Goal: Information Seeking & Learning: Find specific fact

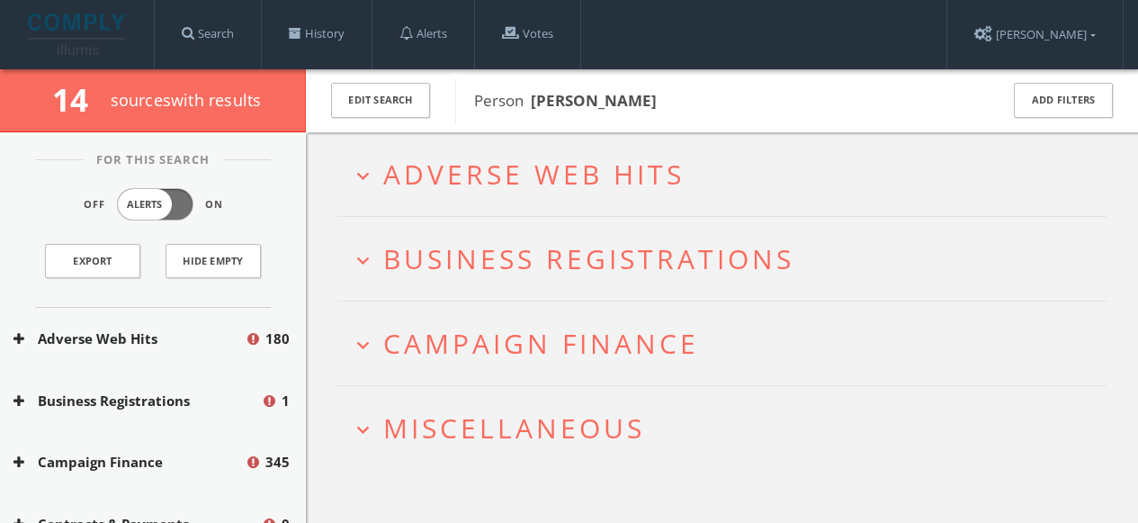
click at [464, 265] on span "Business Registrations" at bounding box center [588, 258] width 411 height 37
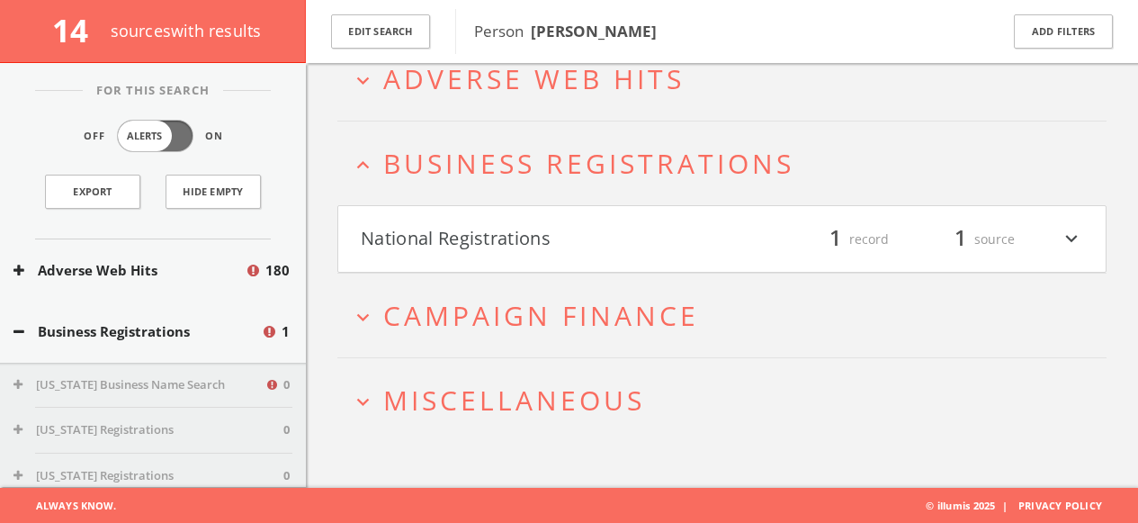
click at [468, 245] on button "National Registrations" at bounding box center [542, 239] width 362 height 31
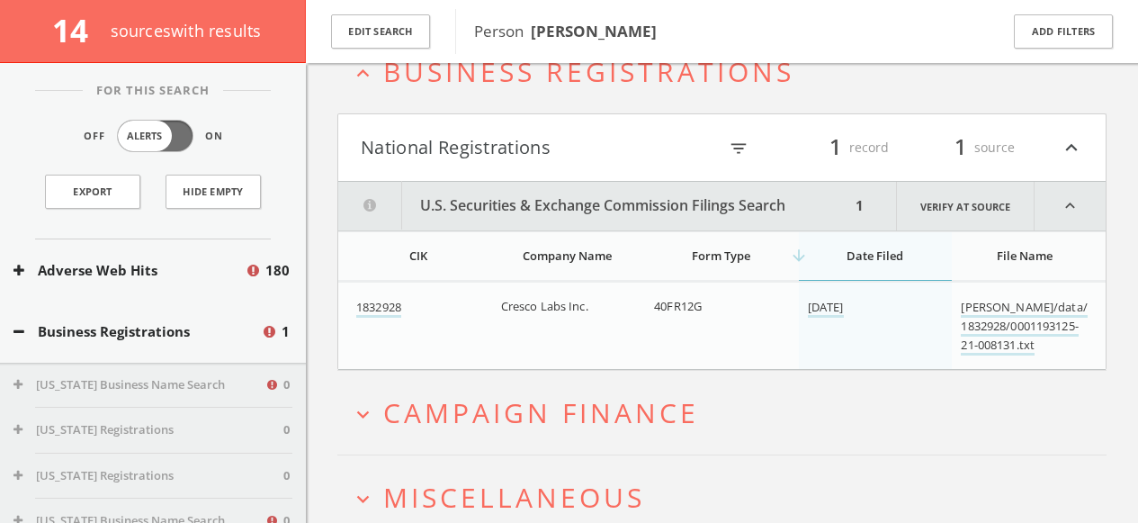
scroll to position [275, 0]
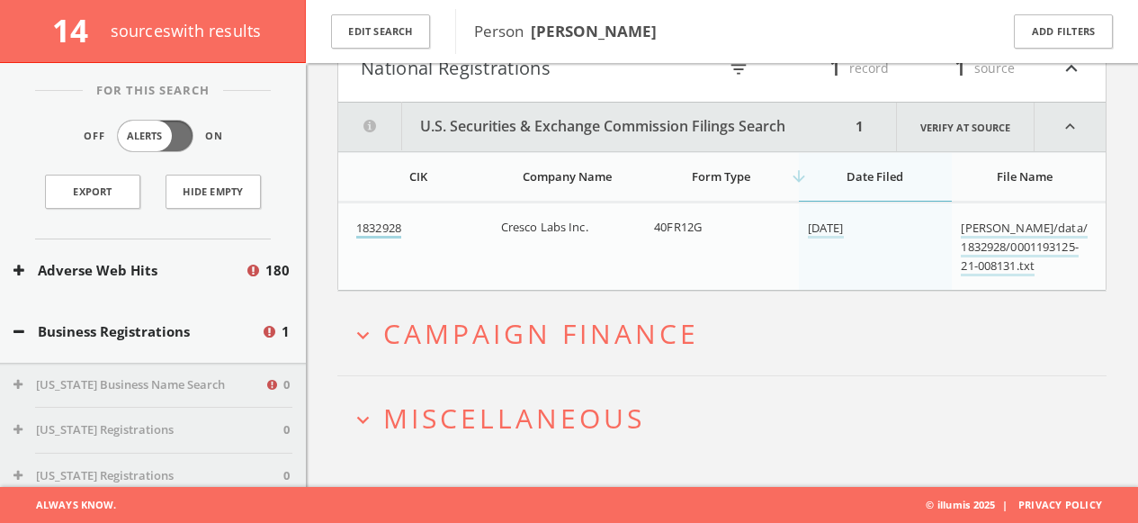
click at [383, 228] on link "1832928" at bounding box center [378, 229] width 45 height 19
click at [1001, 238] on link "[PERSON_NAME]/data/1832928/0001193125-21-008131.txt" at bounding box center [1024, 248] width 126 height 57
click at [473, 350] on span "Campaign Finance" at bounding box center [541, 333] width 316 height 37
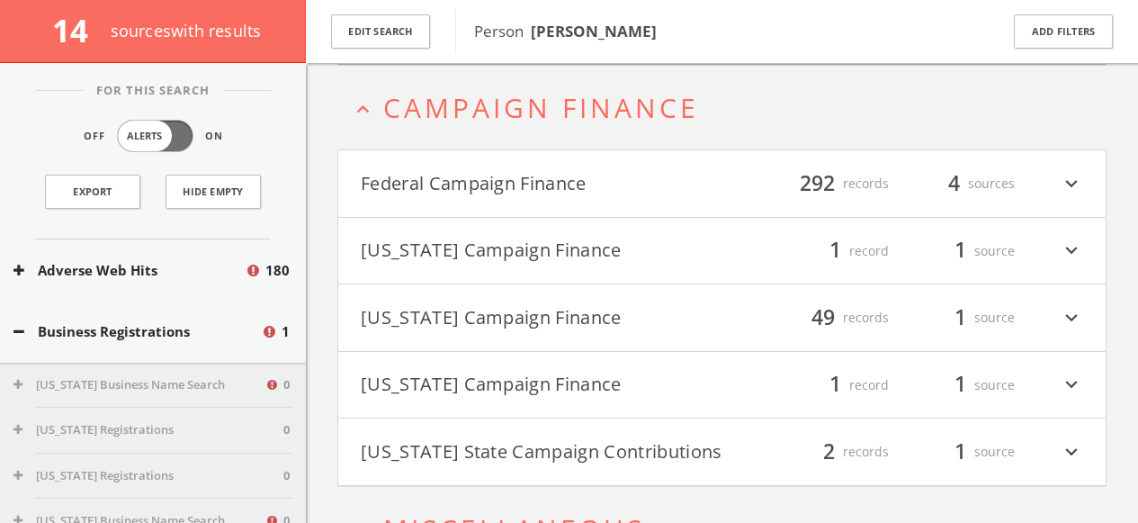
scroll to position [504, 0]
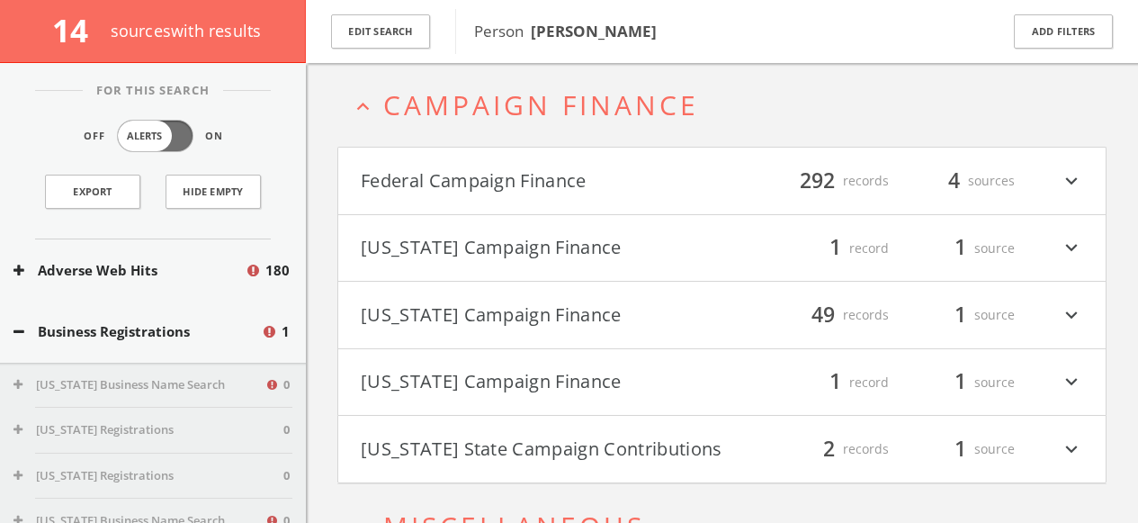
click at [494, 315] on button "[US_STATE] Campaign Finance" at bounding box center [542, 315] width 362 height 31
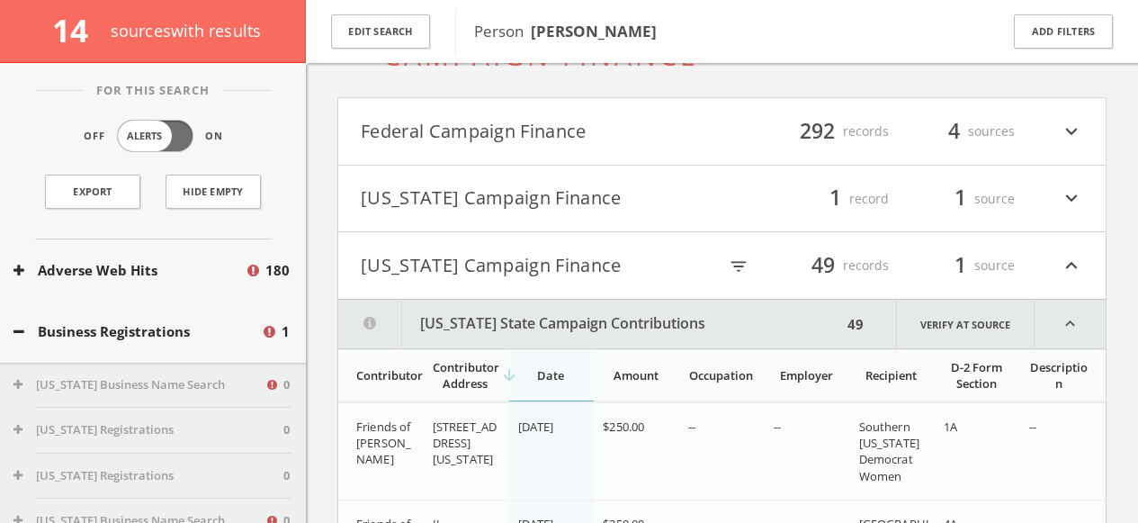
scroll to position [505, 0]
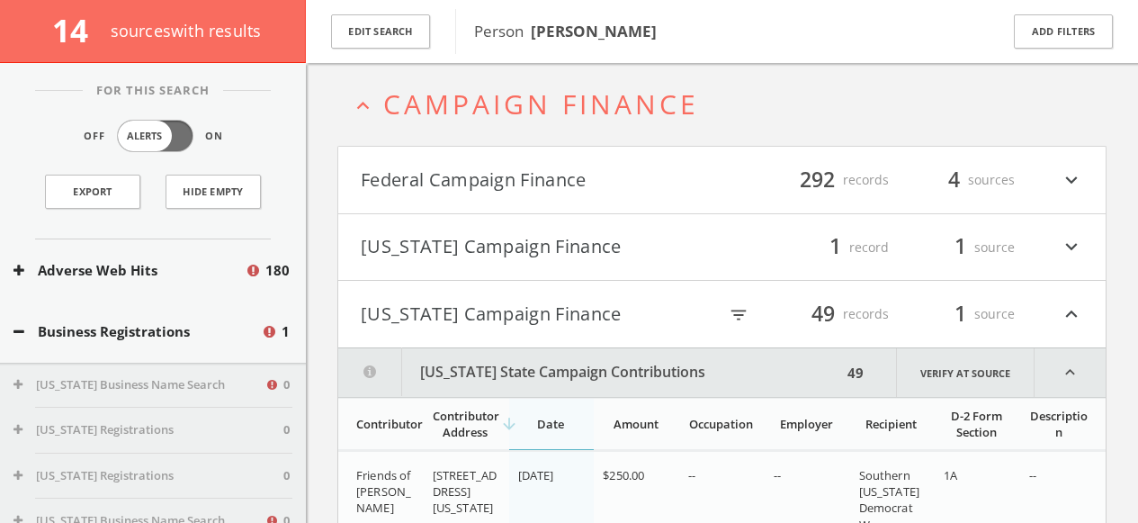
click at [1073, 317] on icon "expand_less" at bounding box center [1071, 314] width 23 height 31
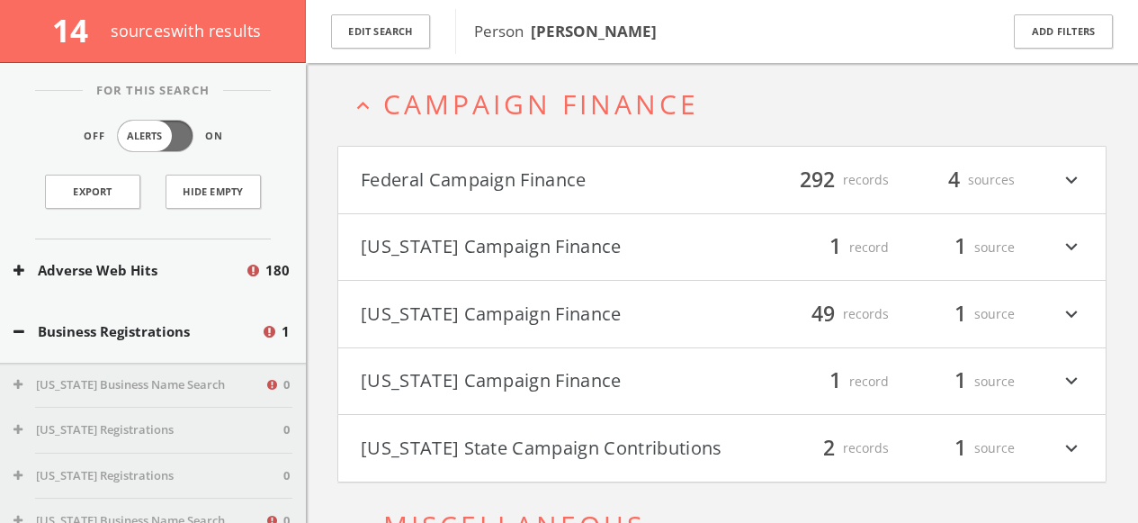
click at [372, 105] on icon "expand_less" at bounding box center [363, 106] width 24 height 24
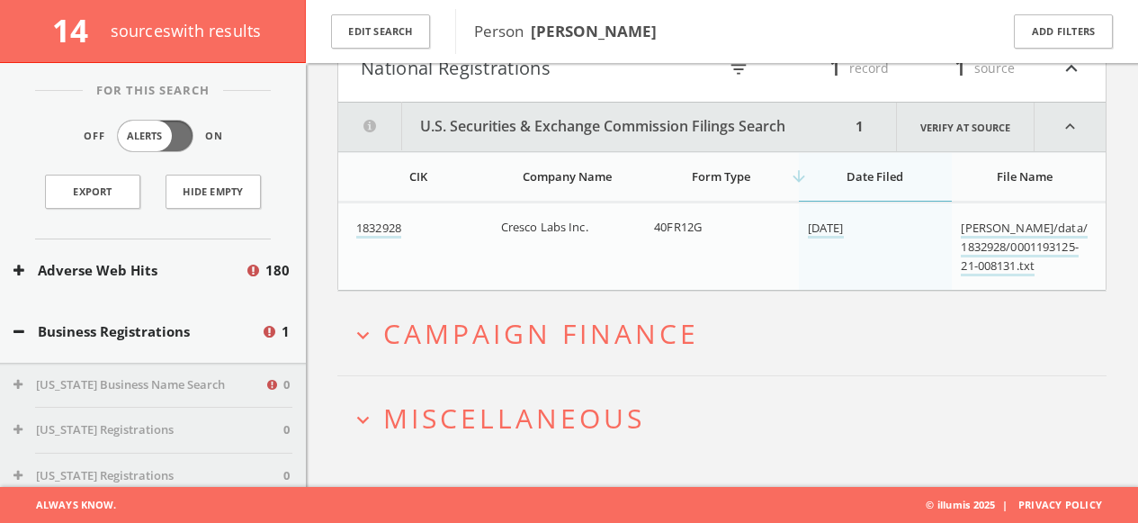
scroll to position [275, 0]
click at [407, 402] on span "Miscellaneous" at bounding box center [514, 418] width 262 height 37
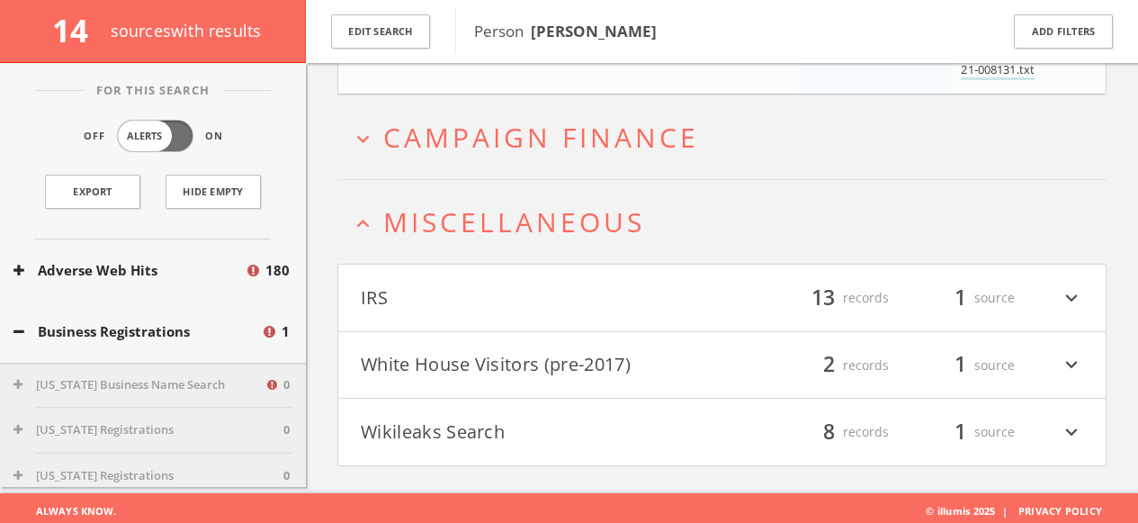
scroll to position [477, 0]
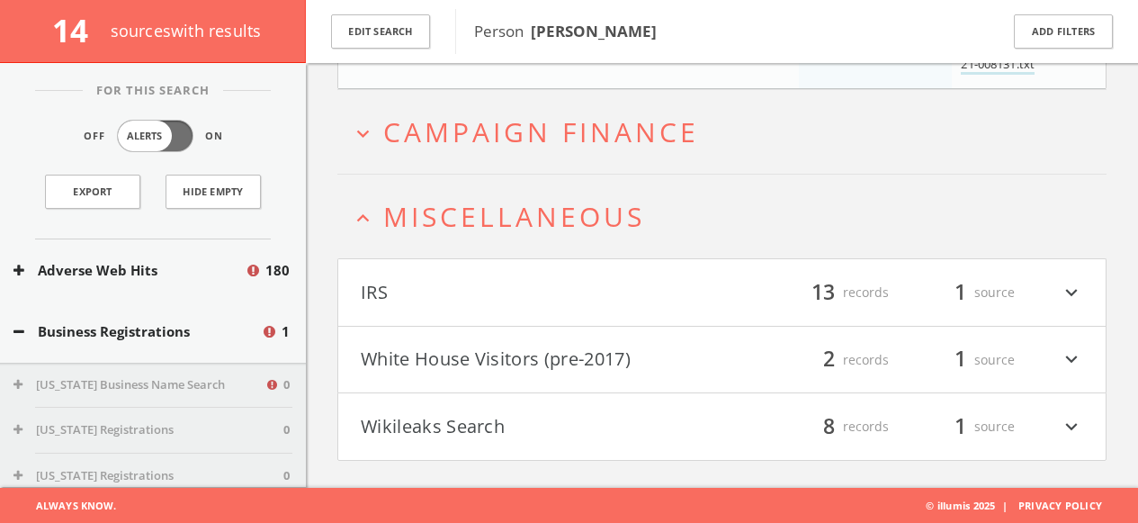
click at [465, 416] on button "Wikileaks Search" at bounding box center [542, 426] width 362 height 31
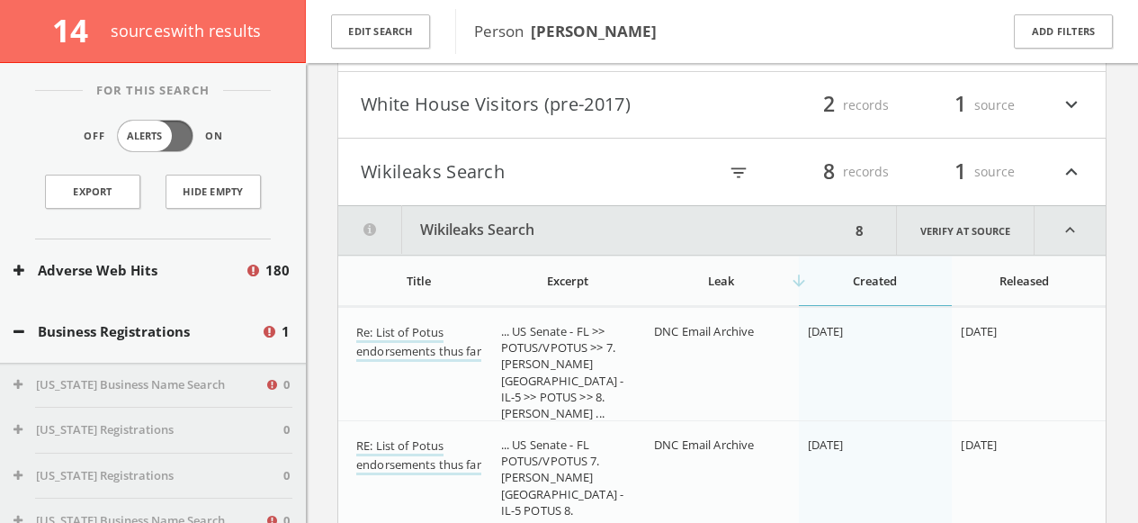
scroll to position [680, 0]
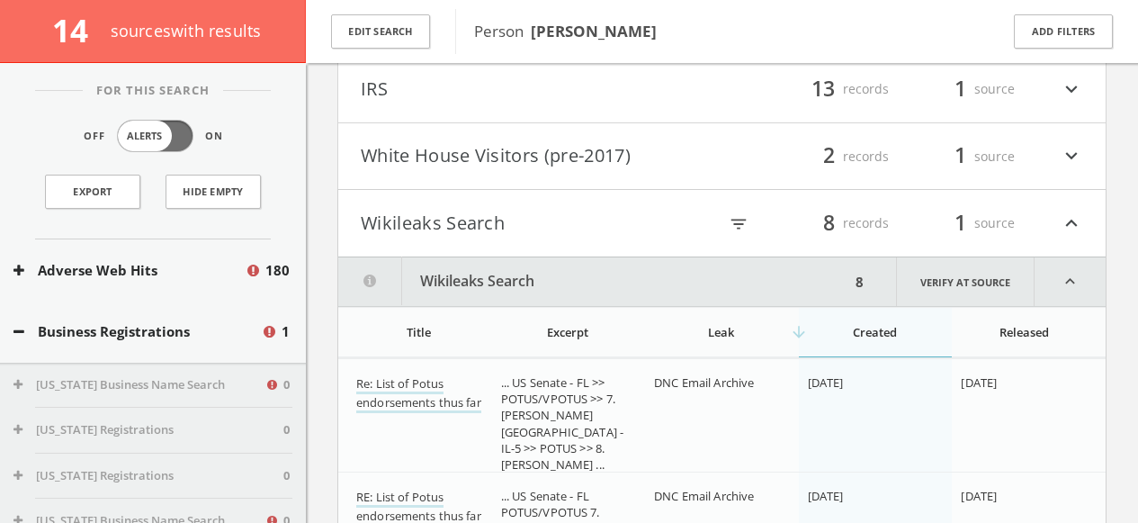
click at [476, 152] on button "White House Visitors (pre-2017)" at bounding box center [542, 156] width 362 height 31
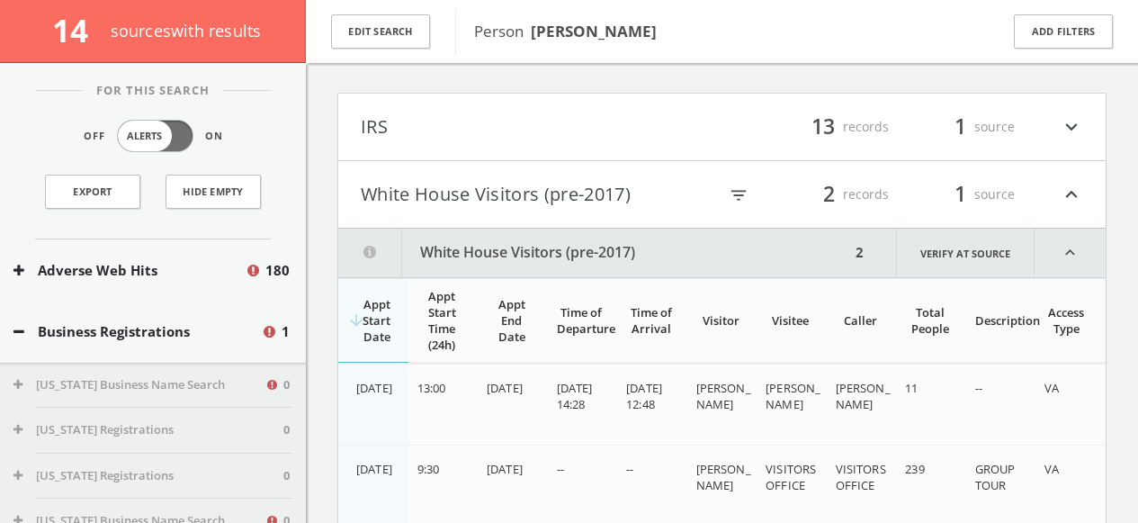
scroll to position [615, 0]
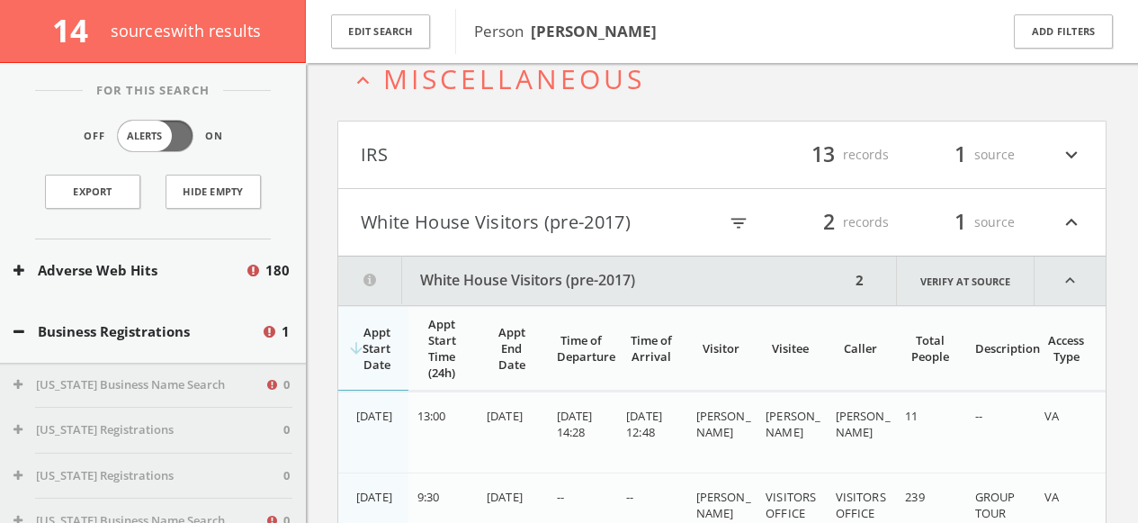
click at [402, 162] on button "IRS" at bounding box center [542, 154] width 362 height 31
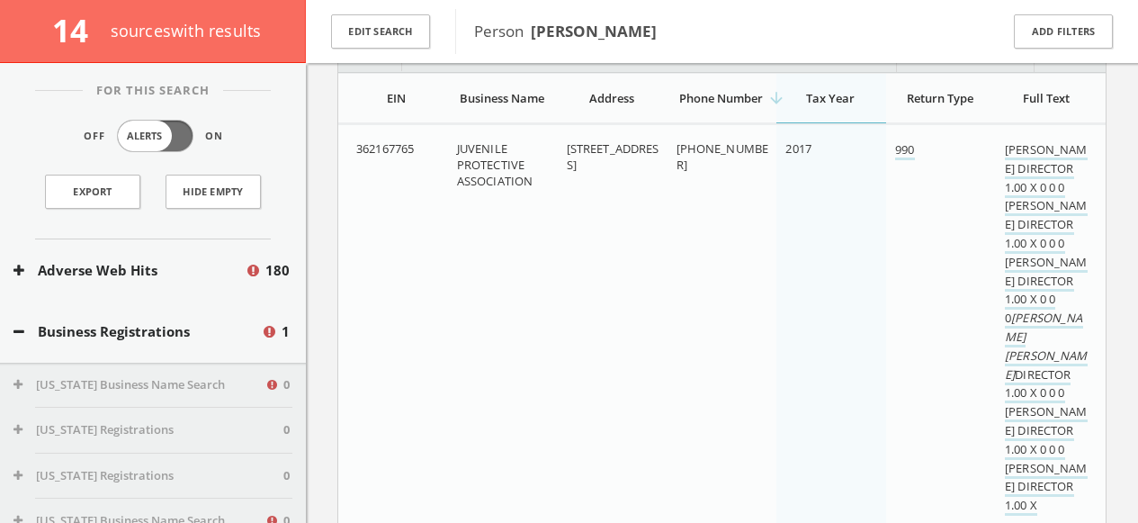
scroll to position [783, 0]
click at [900, 147] on link "990" at bounding box center [904, 148] width 19 height 19
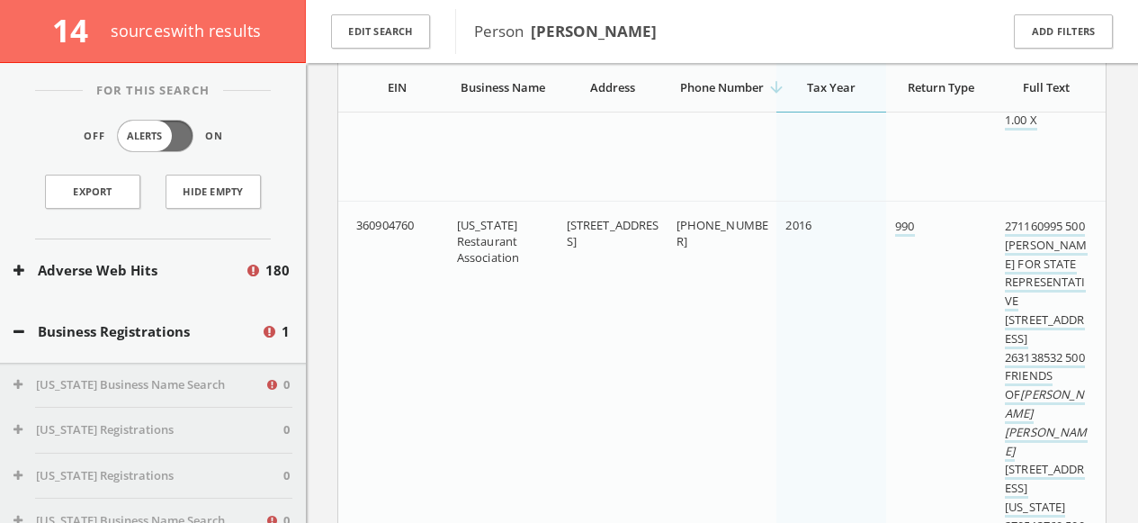
scroll to position [1173, 0]
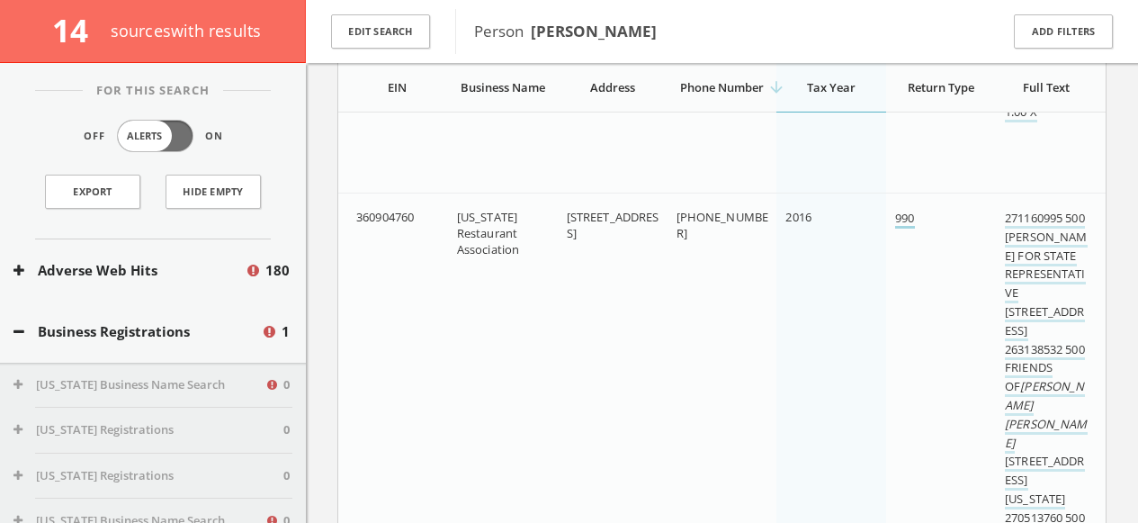
click at [902, 221] on link "990" at bounding box center [904, 219] width 19 height 19
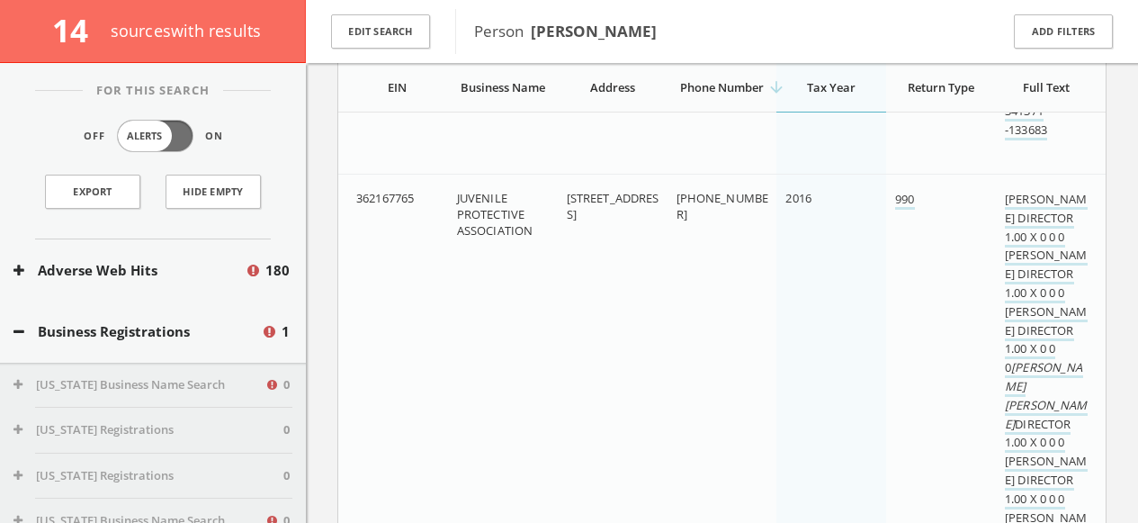
scroll to position [1637, 0]
click at [905, 194] on link "990" at bounding box center [904, 199] width 19 height 19
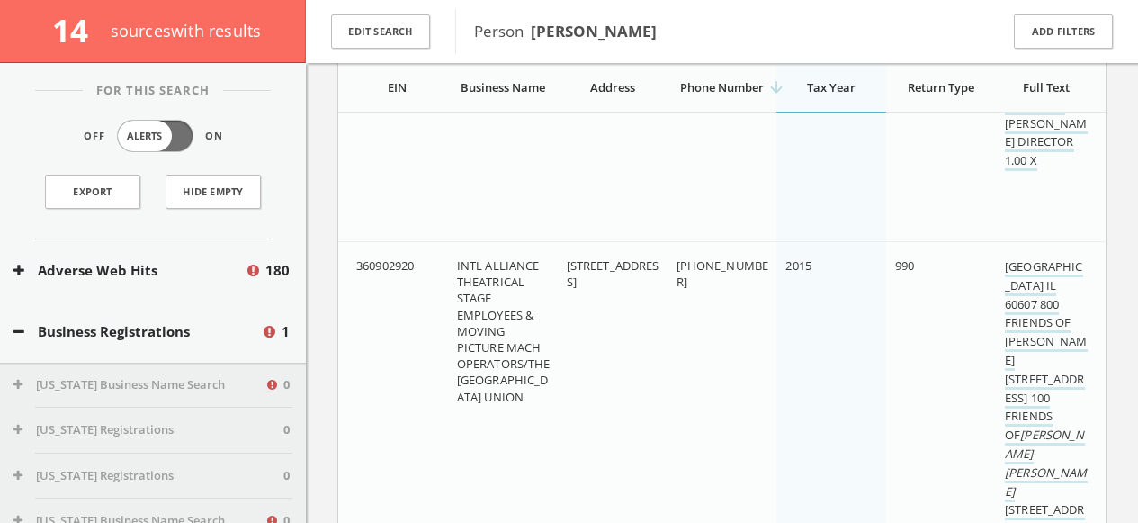
scroll to position [2057, 0]
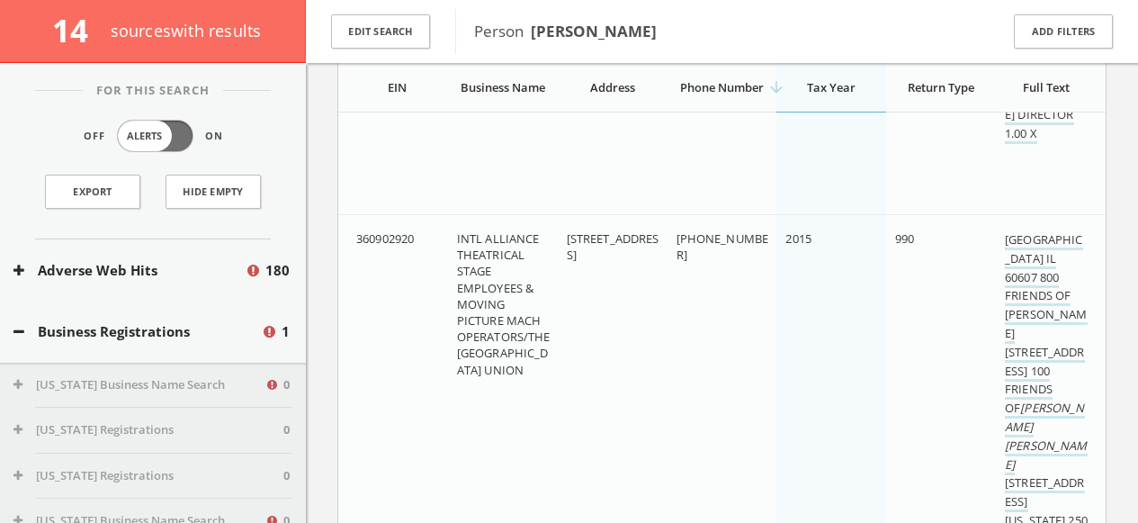
click at [911, 238] on span "990" at bounding box center [904, 238] width 19 height 16
click at [1034, 306] on link "[GEOGRAPHIC_DATA] IL 60607 800 FRIENDS OF [PERSON_NAME] [STREET_ADDRESS] 100 FR…" at bounding box center [1046, 446] width 83 height 431
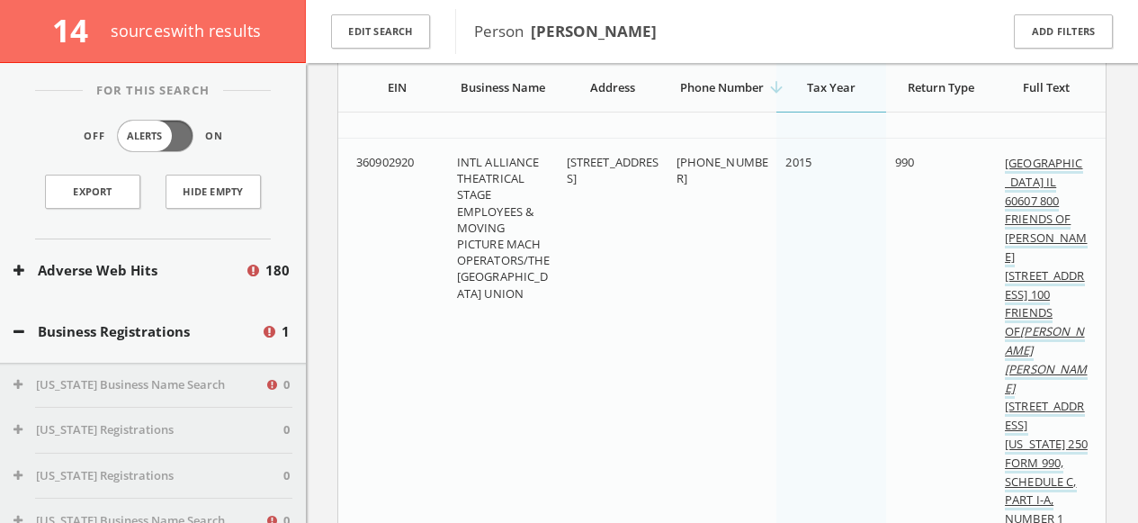
scroll to position [2137, 0]
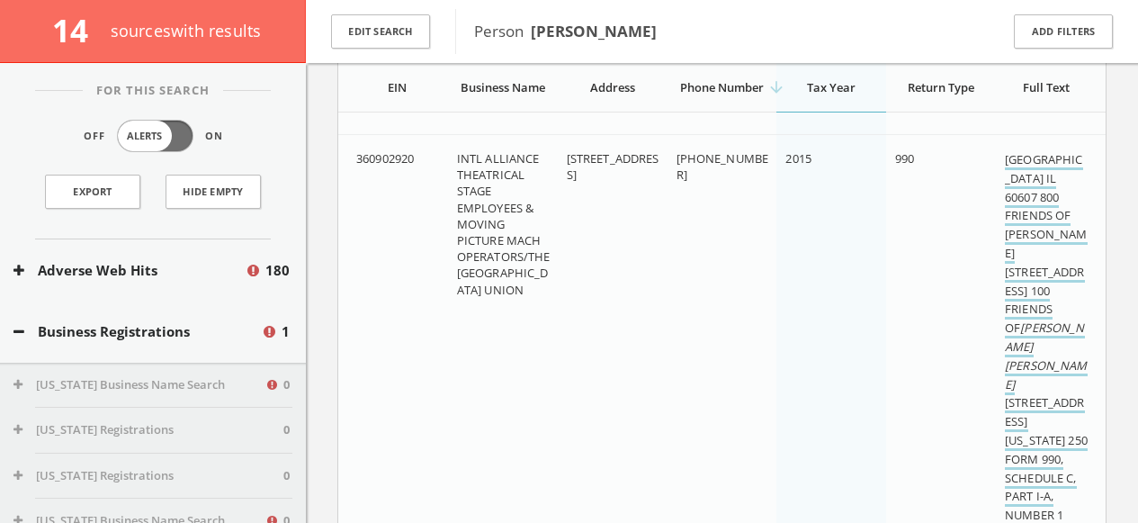
click at [1024, 362] on em "[PERSON_NAME]" at bounding box center [1046, 373] width 82 height 35
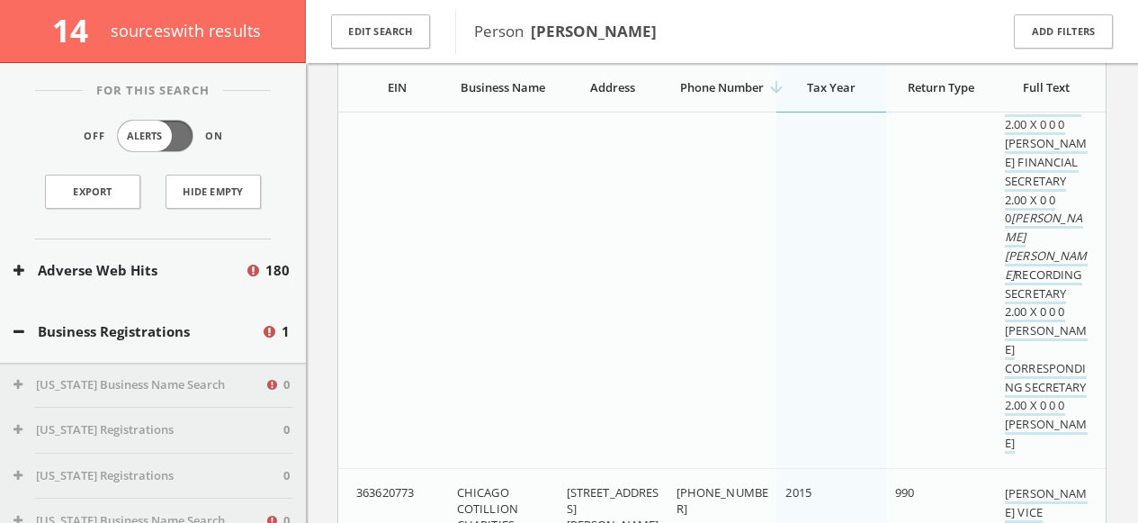
scroll to position [2550, 0]
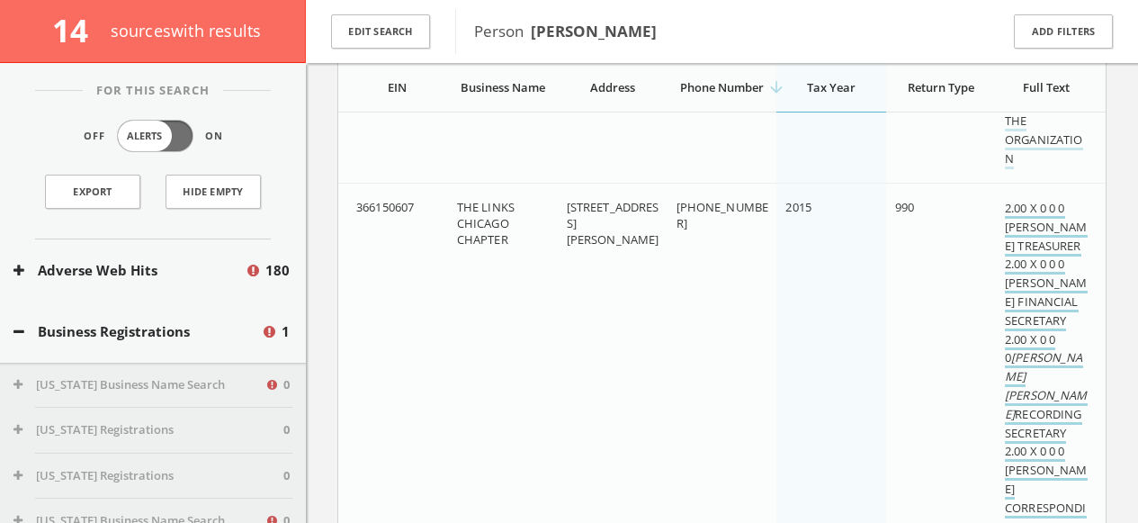
click at [1019, 401] on em "[PERSON_NAME]" at bounding box center [1046, 403] width 82 height 35
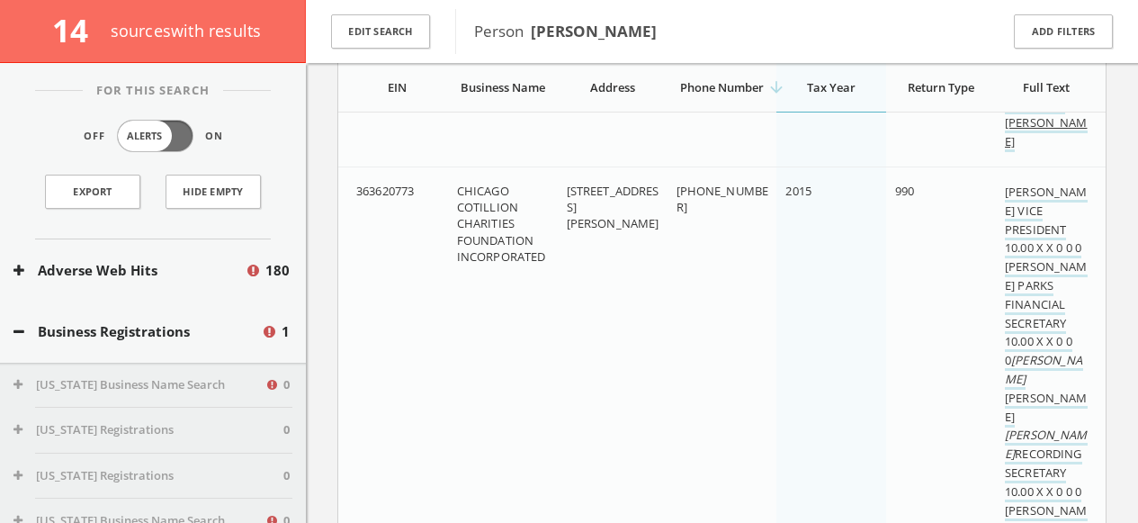
scroll to position [3026, 0]
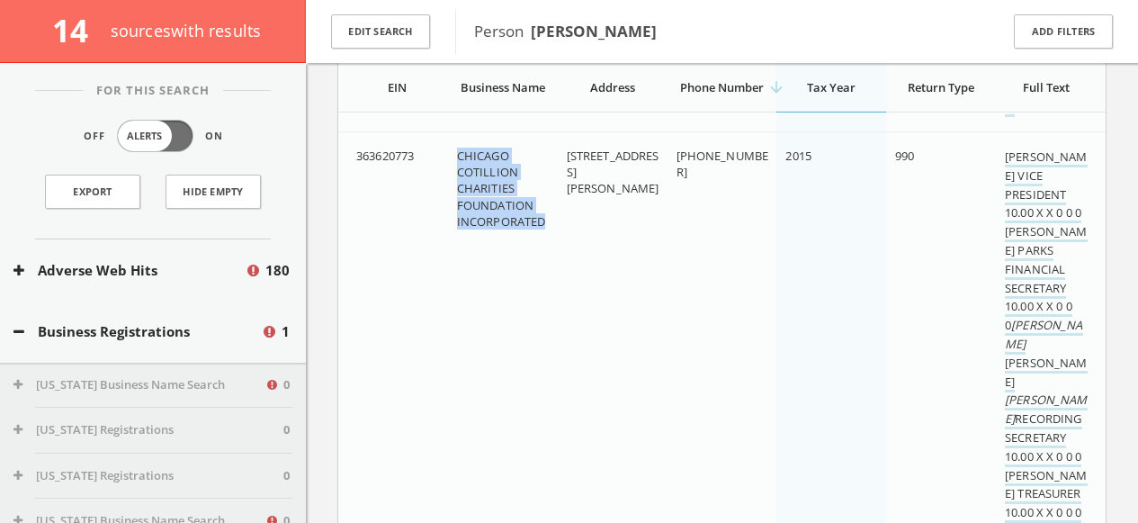
drag, startPoint x: 459, startPoint y: 156, endPoint x: 543, endPoint y: 214, distance: 102.1
click at [543, 214] on span "CHICAGO COTILLION CHARITIES FOUNDATION INCORPORATED" at bounding box center [501, 189] width 89 height 82
click at [1028, 344] on em "[PERSON_NAME]" at bounding box center [1043, 334] width 77 height 35
click at [678, 202] on td "[PHONE_NUMBER]" at bounding box center [723, 343] width 110 height 424
click at [1038, 391] on em "[PERSON_NAME]" at bounding box center [1046, 408] width 82 height 35
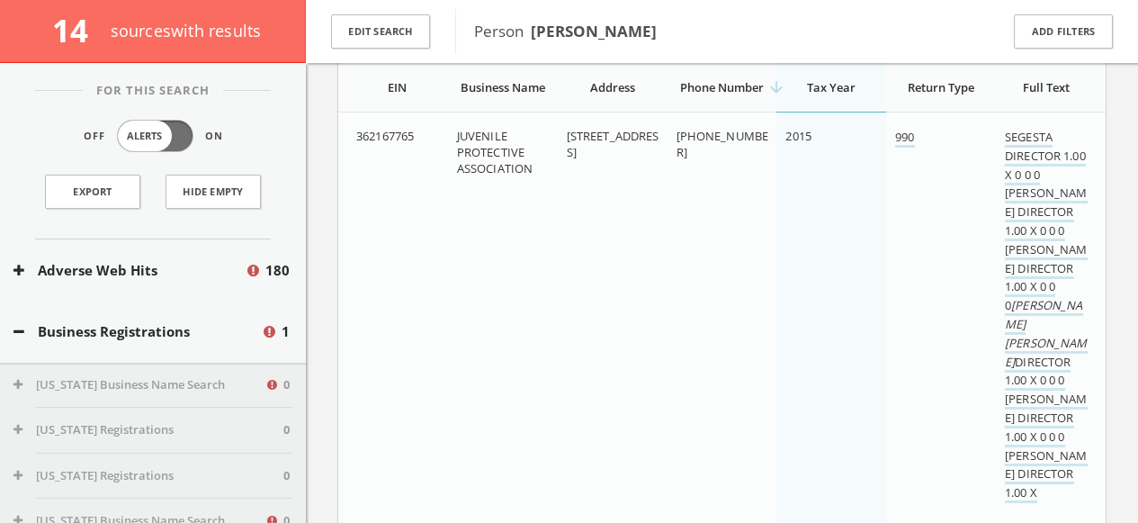
scroll to position [3425, 0]
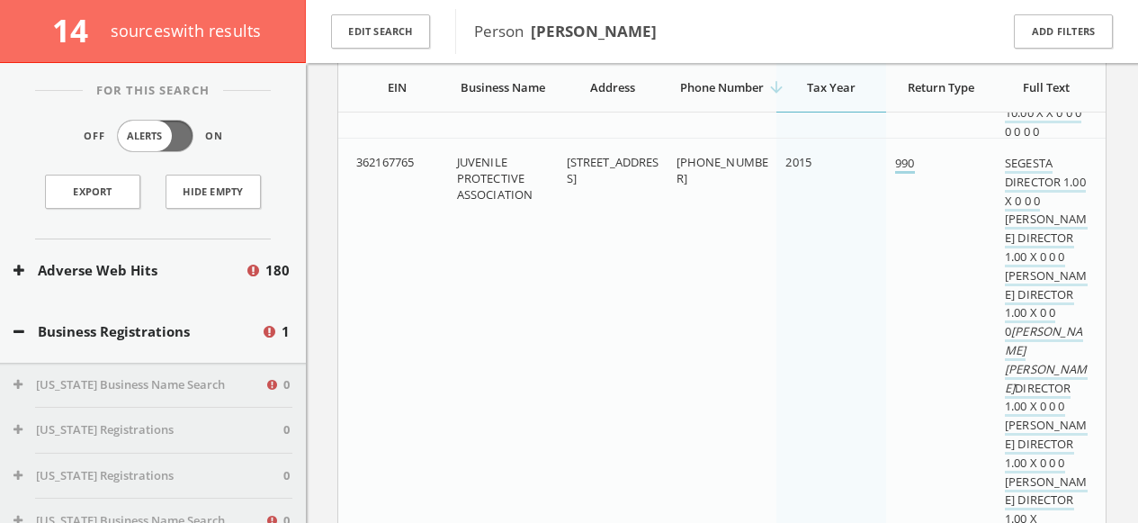
click at [899, 162] on link "990" at bounding box center [904, 164] width 19 height 19
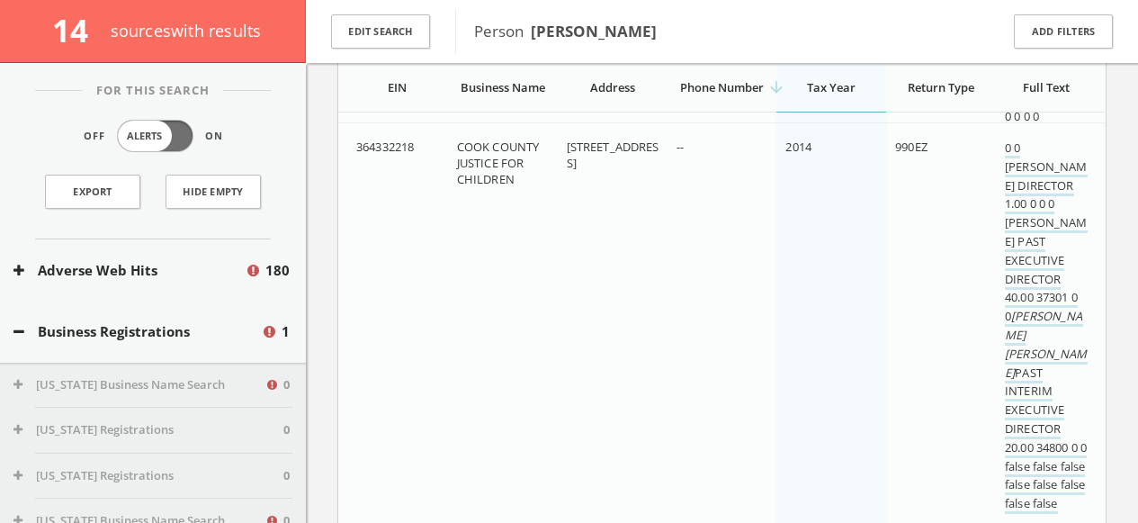
scroll to position [4736, 0]
click at [1024, 350] on em "[PERSON_NAME]" at bounding box center [1046, 359] width 82 height 35
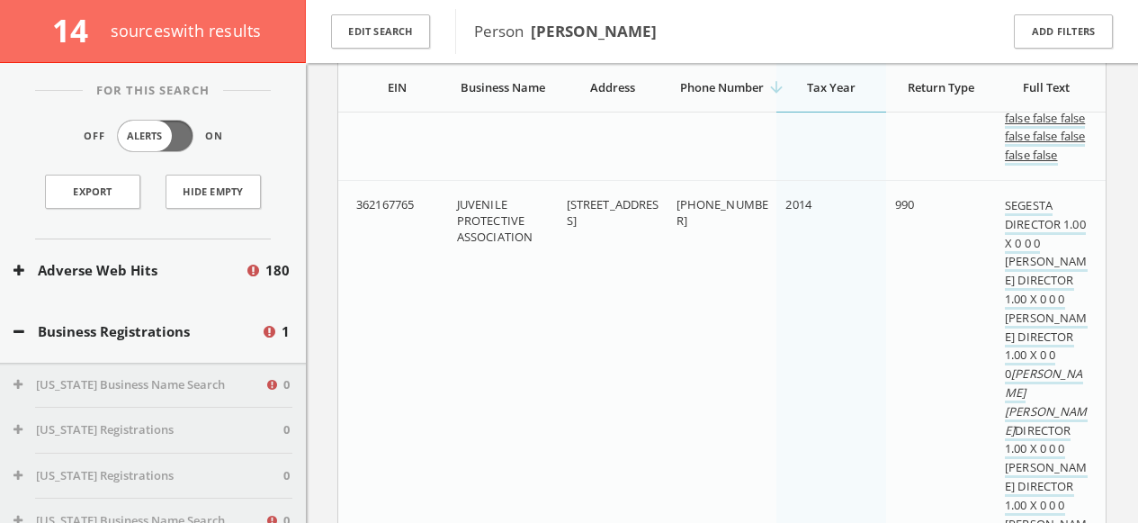
scroll to position [5084, 0]
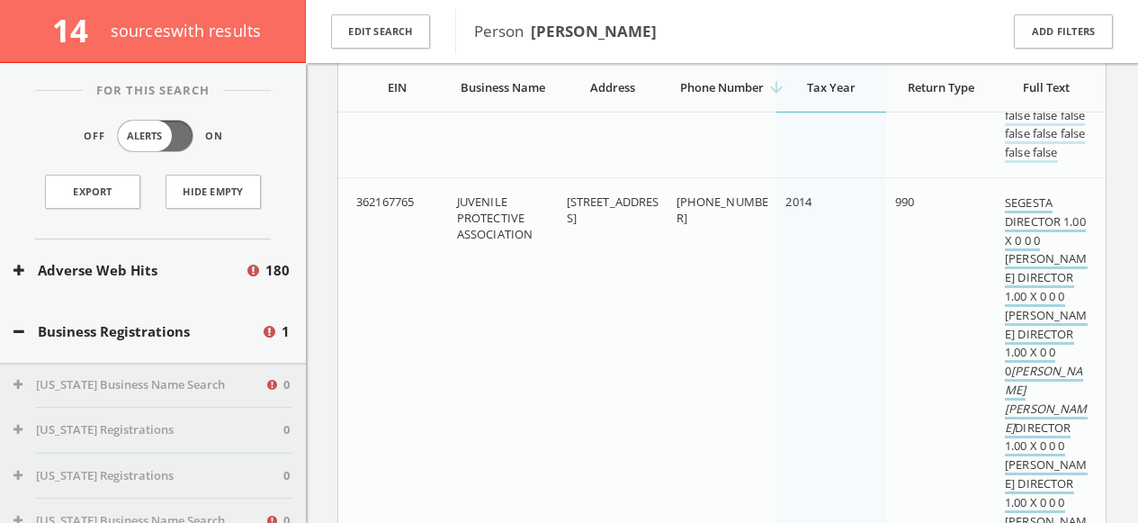
click at [1039, 365] on link "SEGESTA DIRECTOR 1.00 X 0 0 0 [PERSON_NAME] DIRECTOR 1.00 X 0 0 0 [PERSON_NAME]…" at bounding box center [1046, 381] width 82 height 374
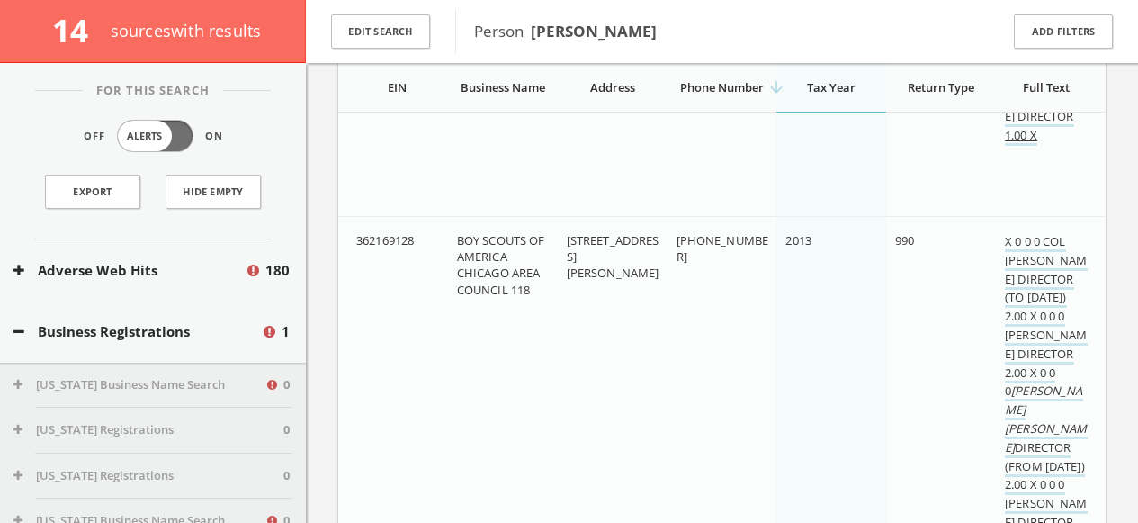
scroll to position [5529, 0]
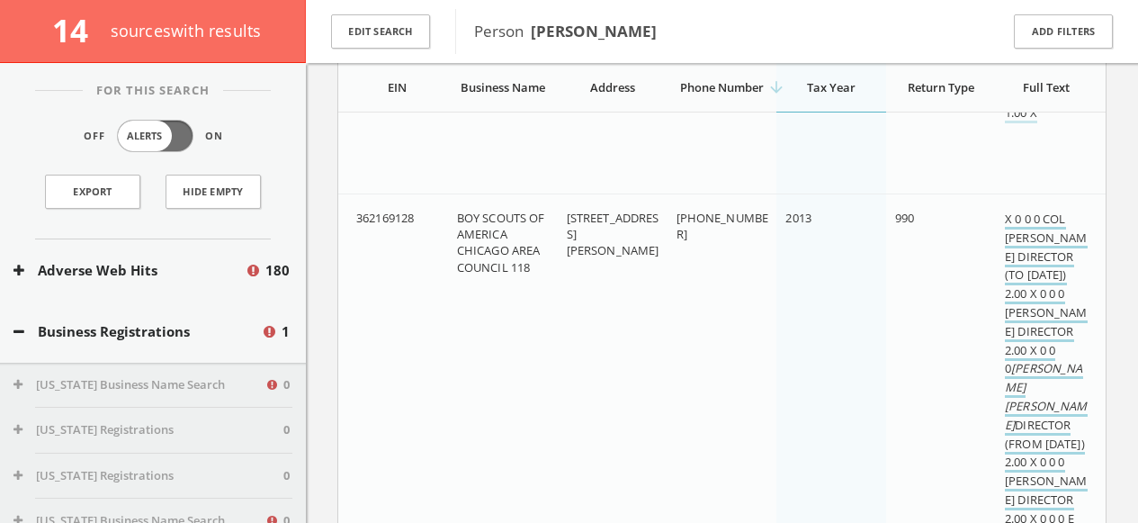
click at [1046, 423] on link "X 0 0 0 COL [PERSON_NAME] DIRECTOR (TO [DATE]) 2.00 X 0 0 0 [PERSON_NAME] DIREC…" at bounding box center [1046, 388] width 82 height 355
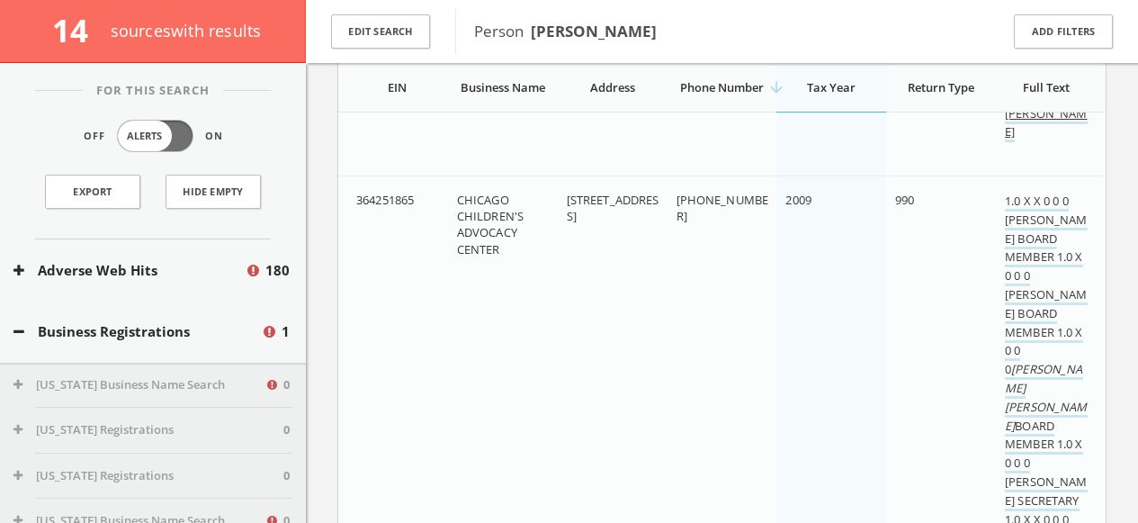
scroll to position [5963, 0]
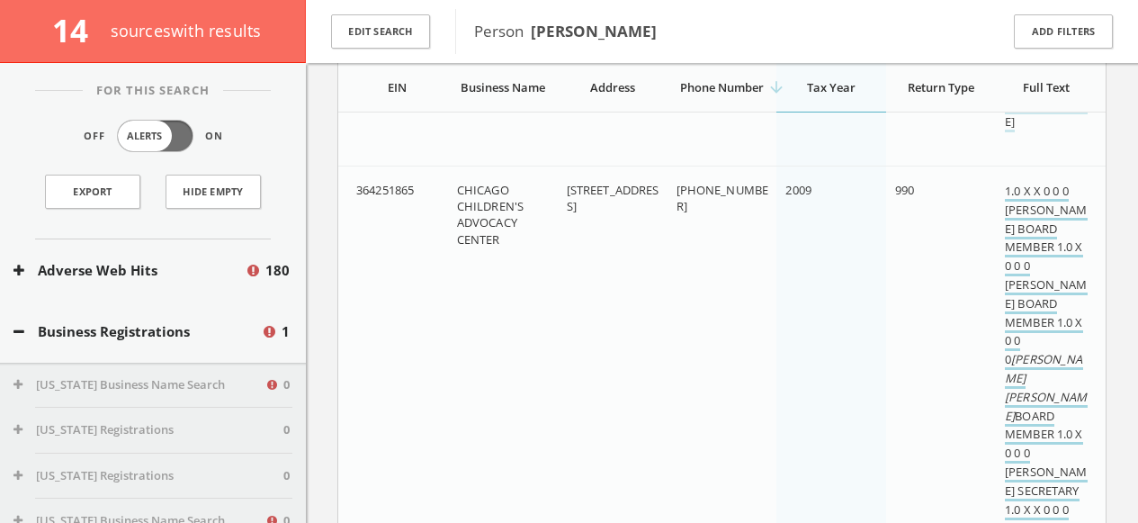
click at [1013, 396] on em "[PERSON_NAME]" at bounding box center [1046, 405] width 82 height 35
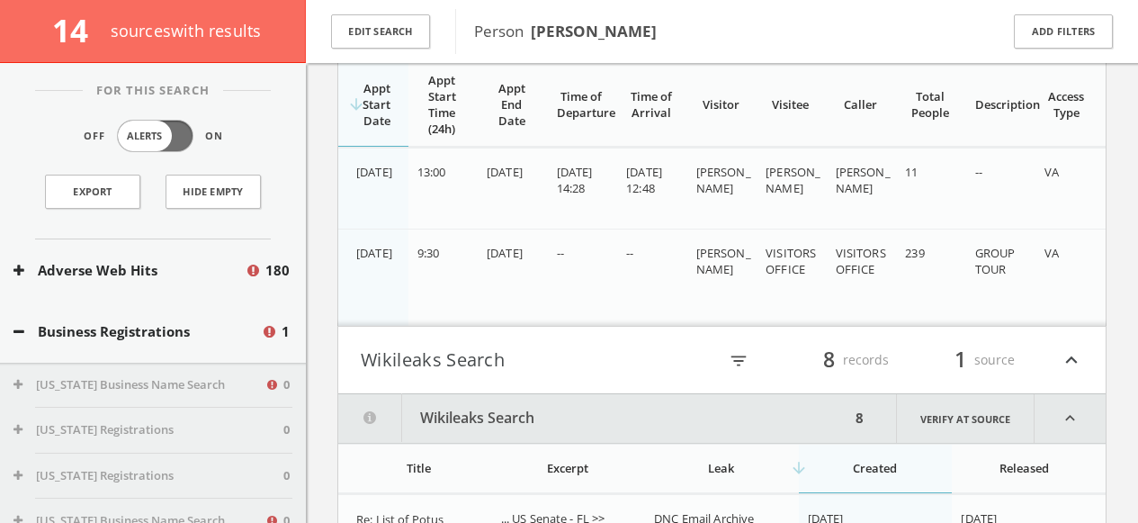
scroll to position [6648, 0]
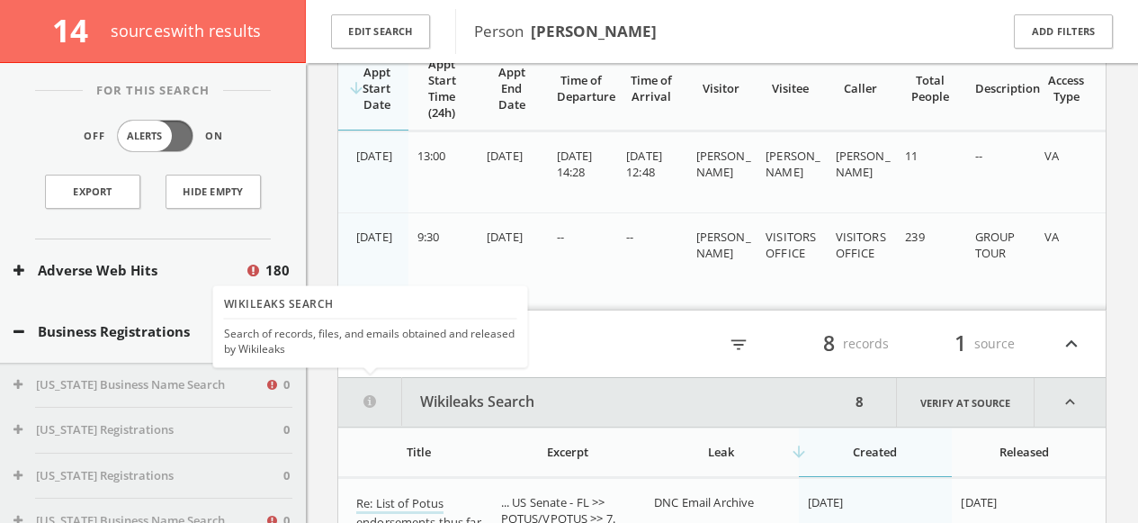
click at [404, 345] on div "Search of records, files, and emails obtained and released by Wikileaks" at bounding box center [370, 342] width 293 height 31
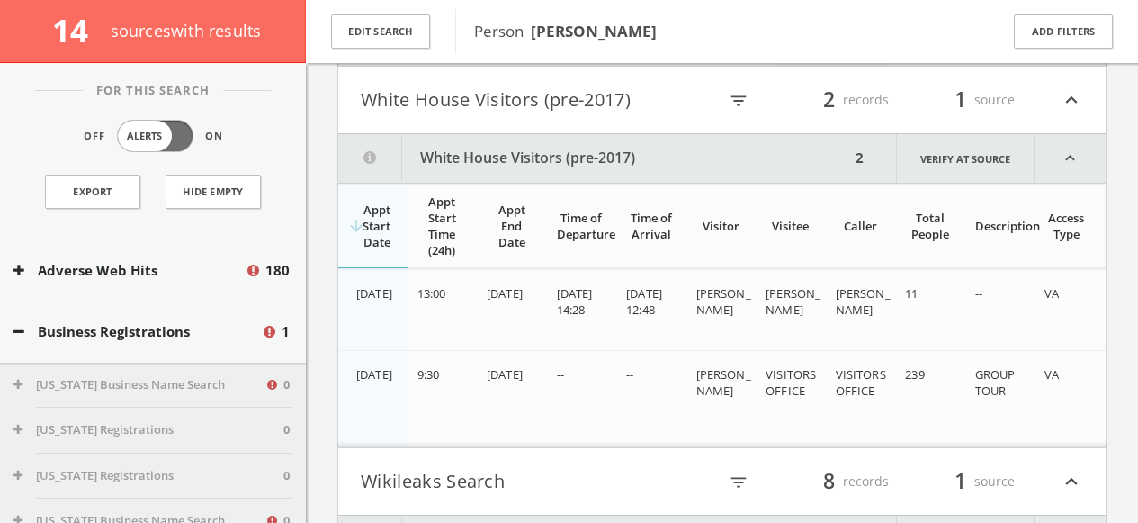
scroll to position [6504, 0]
click at [398, 95] on button "White House Visitors (pre-2017)" at bounding box center [539, 102] width 356 height 31
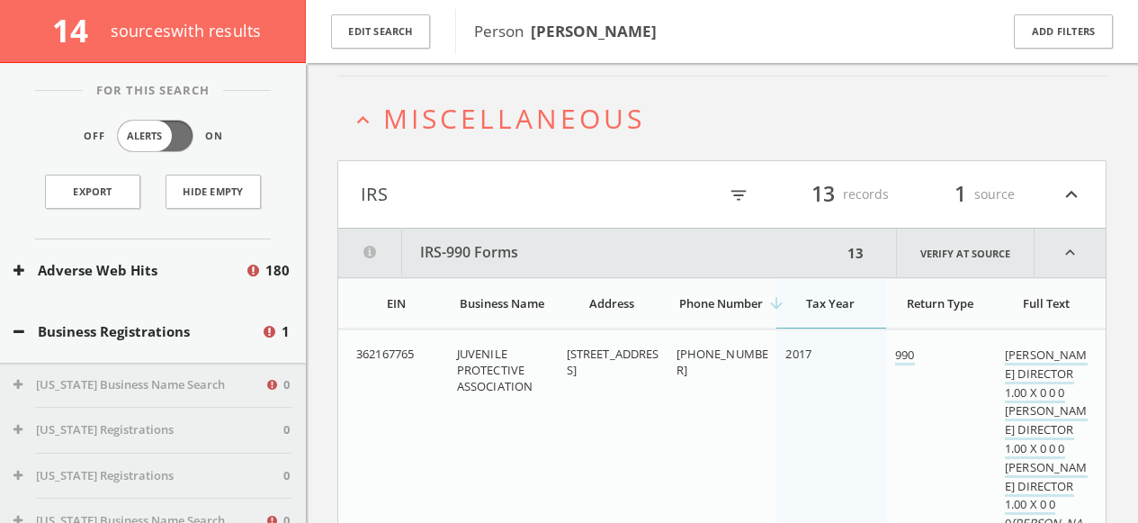
click at [368, 121] on icon "expand_less" at bounding box center [363, 120] width 24 height 24
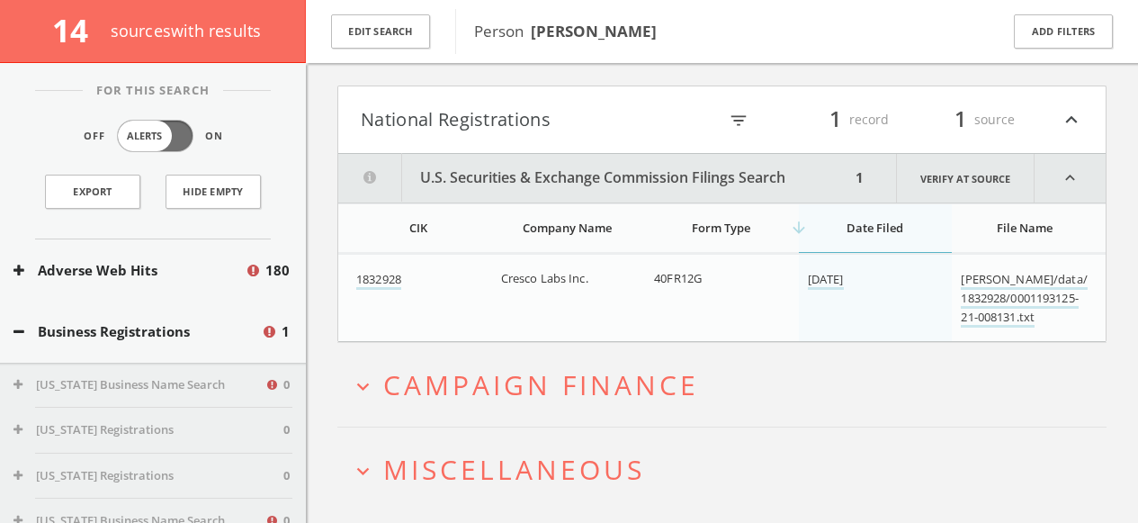
scroll to position [165, 0]
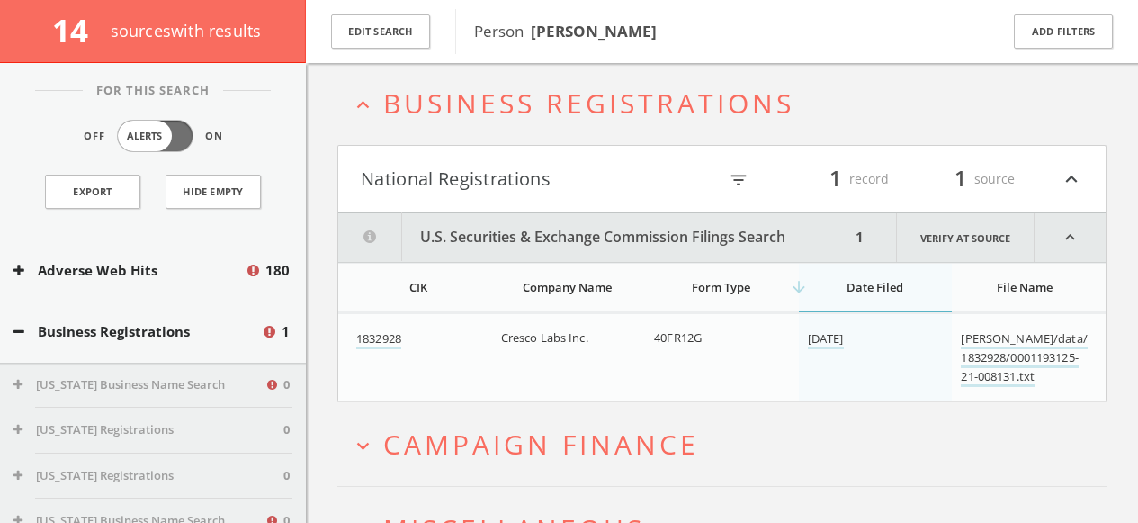
click at [521, 186] on button "National Registrations" at bounding box center [539, 179] width 356 height 31
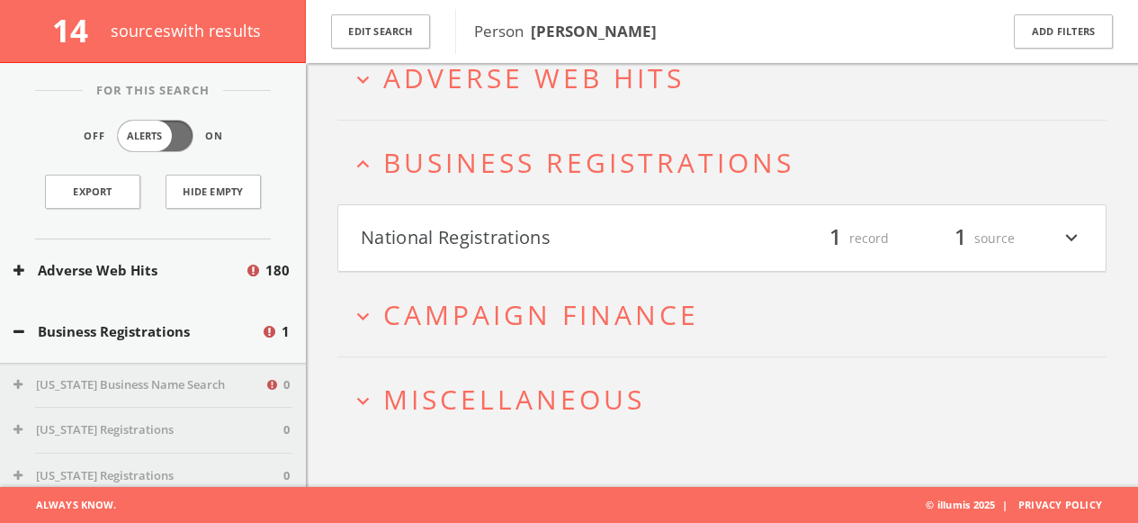
scroll to position [104, 0]
click at [363, 166] on icon "expand_less" at bounding box center [363, 165] width 24 height 24
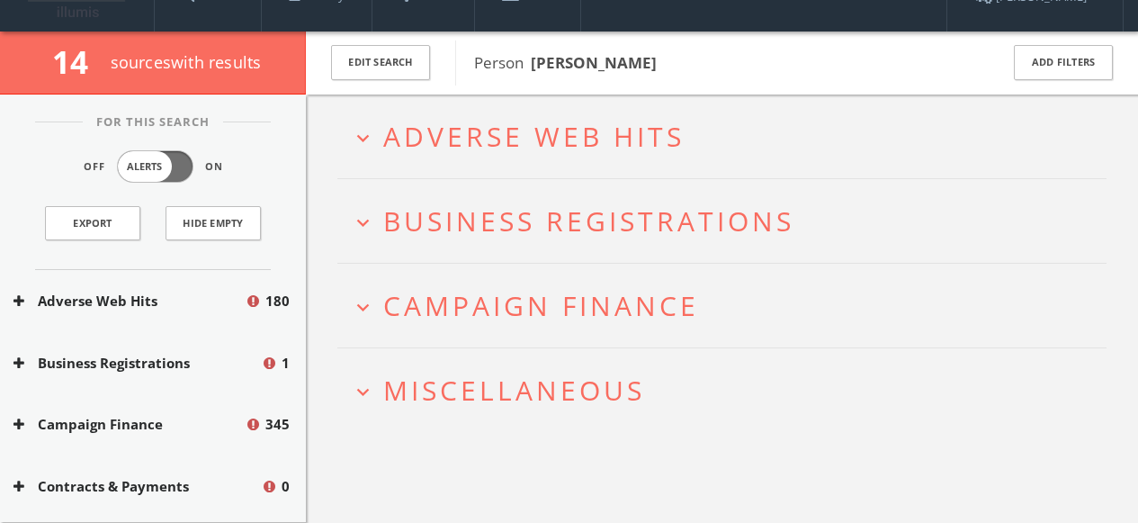
scroll to position [36, 0]
